Goal: Task Accomplishment & Management: Manage account settings

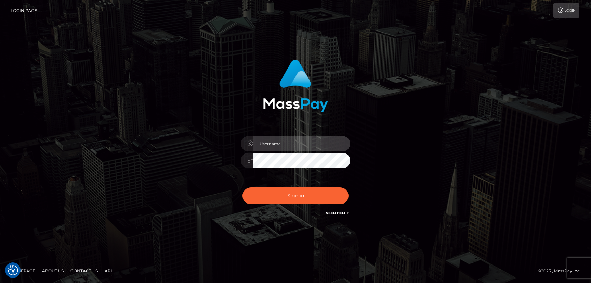
type input "hello.feetfinder"
click at [308, 141] on input "hello.feetfinder" at bounding box center [301, 143] width 97 height 15
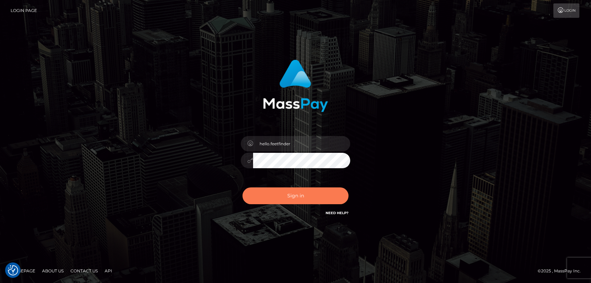
click at [319, 191] on button "Sign in" at bounding box center [296, 195] width 106 height 17
type input "hello.feetfinder"
click at [321, 194] on button "Sign in" at bounding box center [296, 195] width 106 height 17
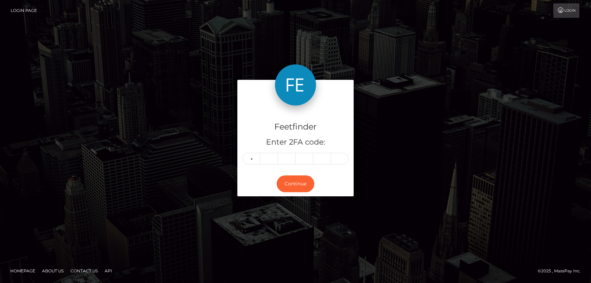
type input "3"
type input "9"
type input "8"
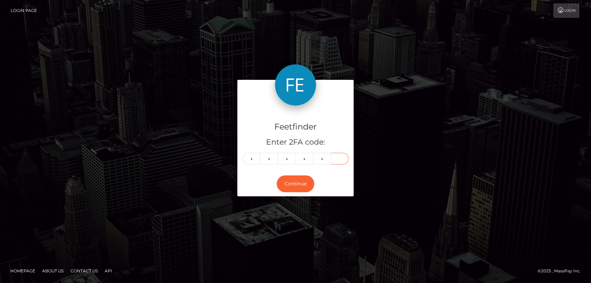
type input "5"
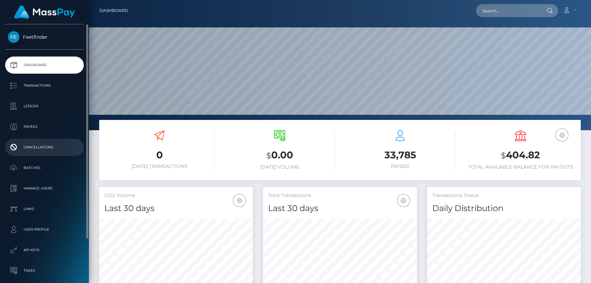
scroll to position [121, 154]
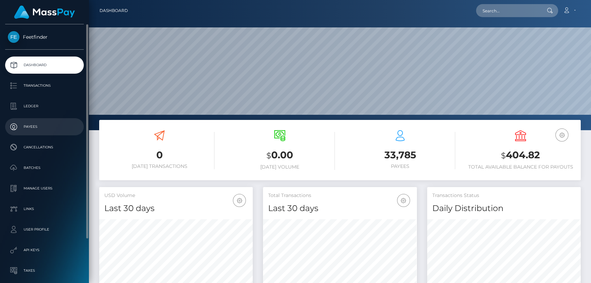
click at [29, 125] on p "Payees" at bounding box center [44, 126] width 73 height 10
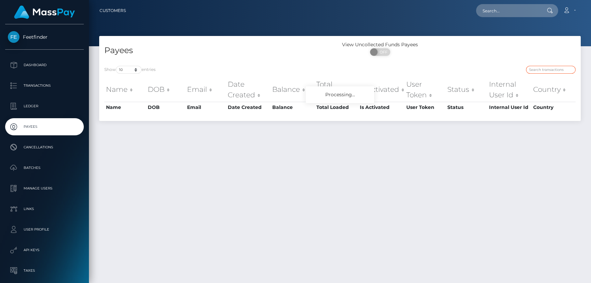
click at [545, 67] on input "search" at bounding box center [551, 70] width 50 height 8
paste input "03b5e943-760c-11f0-9703-0266f44cc279"
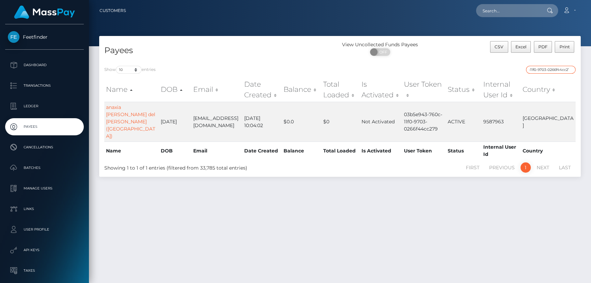
type input "03b5e943-760c-11f0-9703-0266f44cc279"
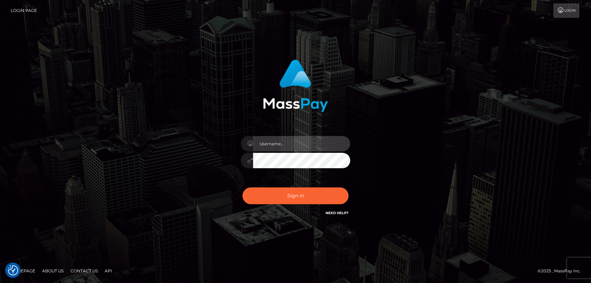
type input "hello.feetfinder"
click at [317, 147] on input "hello.feetfinder" at bounding box center [301, 143] width 97 height 15
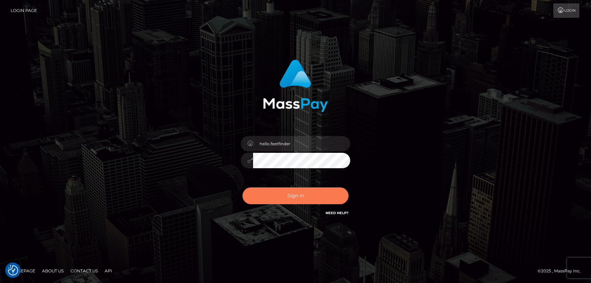
click at [313, 192] on button "Sign in" at bounding box center [296, 195] width 106 height 17
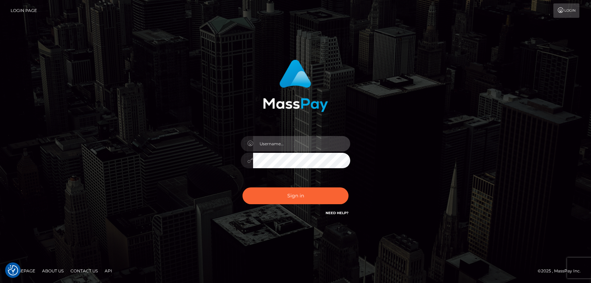
type input "hello.feetfinder"
drag, startPoint x: 315, startPoint y: 144, endPoint x: 318, endPoint y: 149, distance: 5.7
click at [315, 144] on input "hello.feetfinder" at bounding box center [301, 143] width 97 height 15
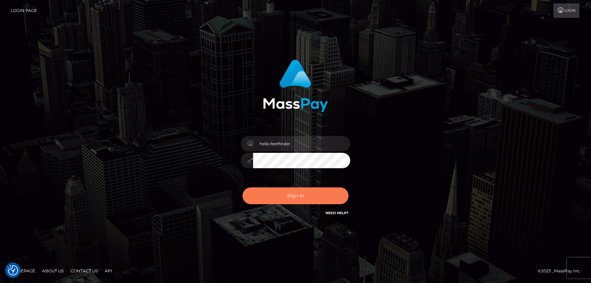
click at [286, 199] on button "Sign in" at bounding box center [296, 195] width 106 height 17
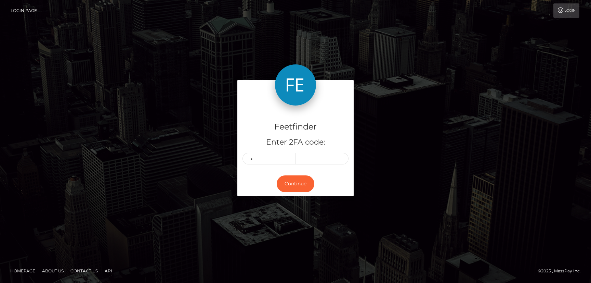
type input "4"
type input "3"
type input "6"
type input "3"
type input "5"
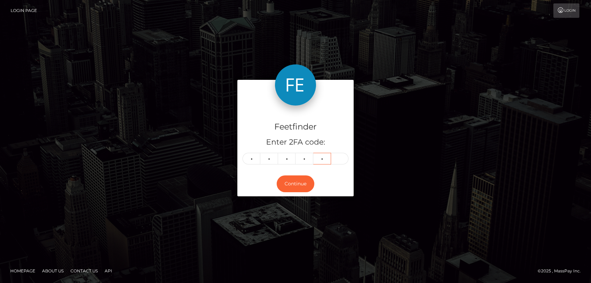
type input "2"
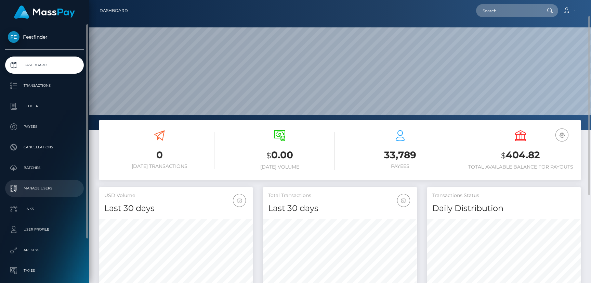
scroll to position [121, 154]
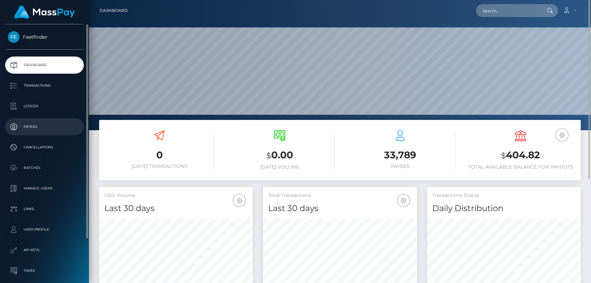
click at [37, 118] on link "Payees" at bounding box center [44, 126] width 79 height 17
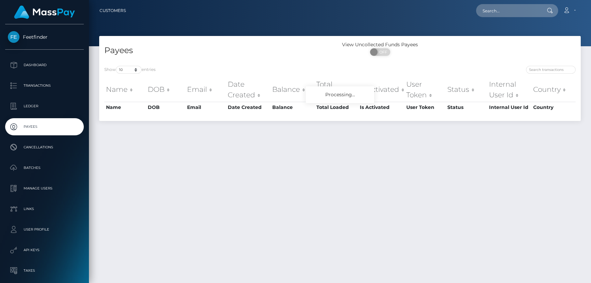
click at [541, 69] on input "search" at bounding box center [551, 70] width 50 height 8
type input "9071817d-9d78-11f0-bd85-0694aced620b"
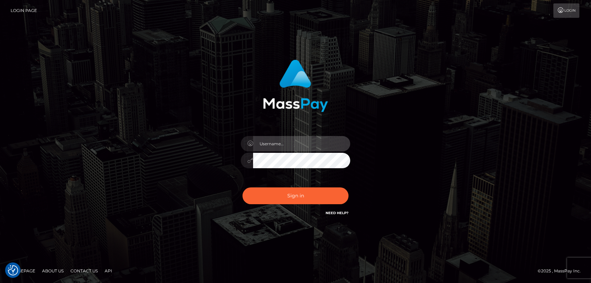
type input "hello.feetfinder"
click at [292, 139] on input "hello.feetfinder" at bounding box center [301, 143] width 97 height 15
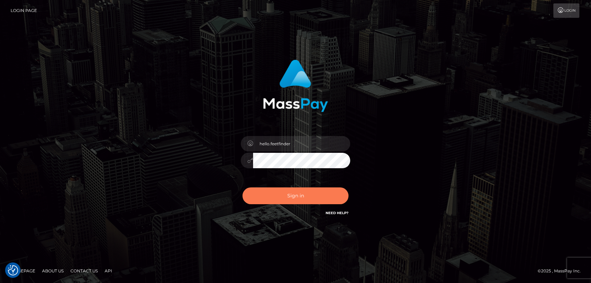
click at [321, 196] on button "Sign in" at bounding box center [296, 195] width 106 height 17
type input "hello.feetfinder"
click at [305, 191] on button "Sign in" at bounding box center [296, 195] width 106 height 17
